Goal: Task Accomplishment & Management: Complete application form

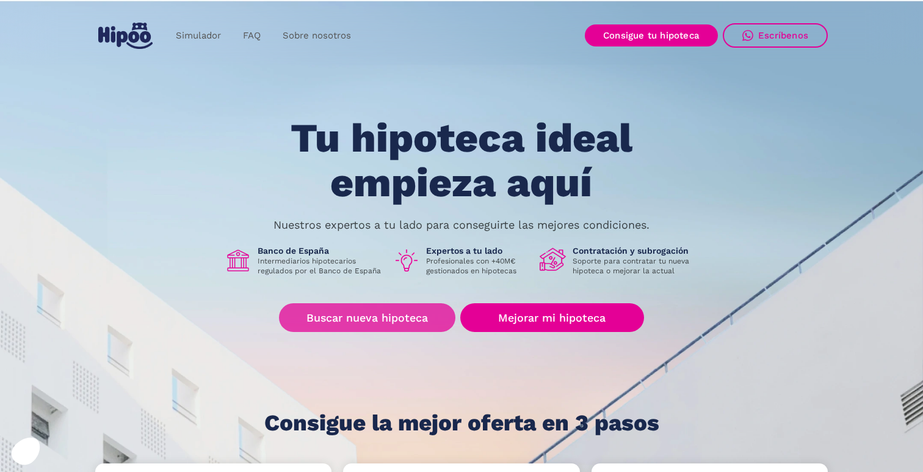
click at [397, 320] on link "Buscar nueva hipoteca" at bounding box center [367, 317] width 177 height 29
click at [376, 314] on link "Buscar nueva hipoteca" at bounding box center [367, 317] width 177 height 29
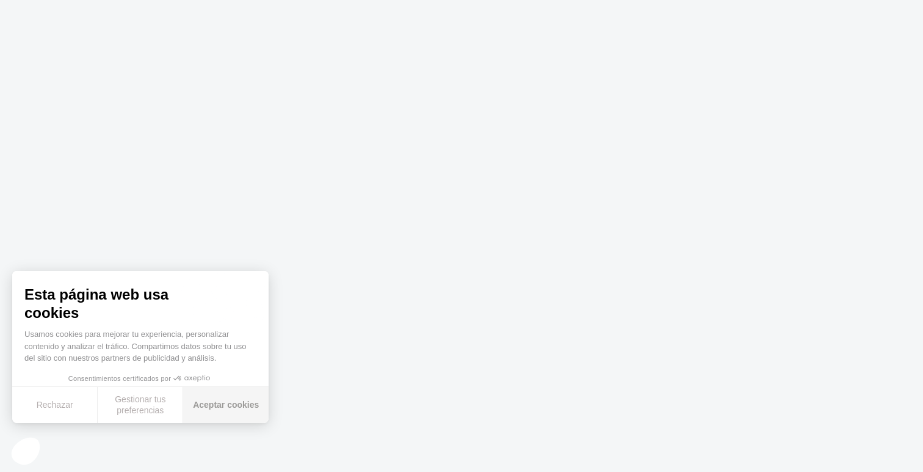
click at [240, 399] on button "Aceptar cookies" at bounding box center [226, 405] width 86 height 36
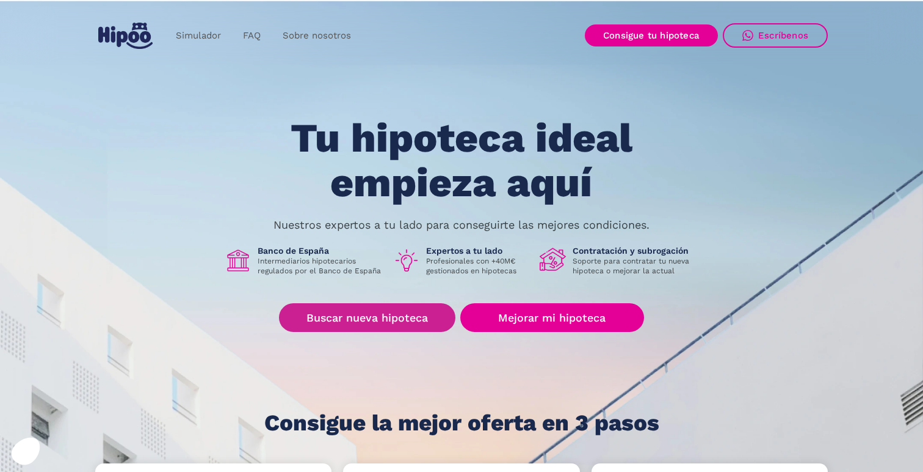
click at [409, 305] on link "Buscar nueva hipoteca" at bounding box center [367, 317] width 177 height 29
